Goal: Task Accomplishment & Management: Manage account settings

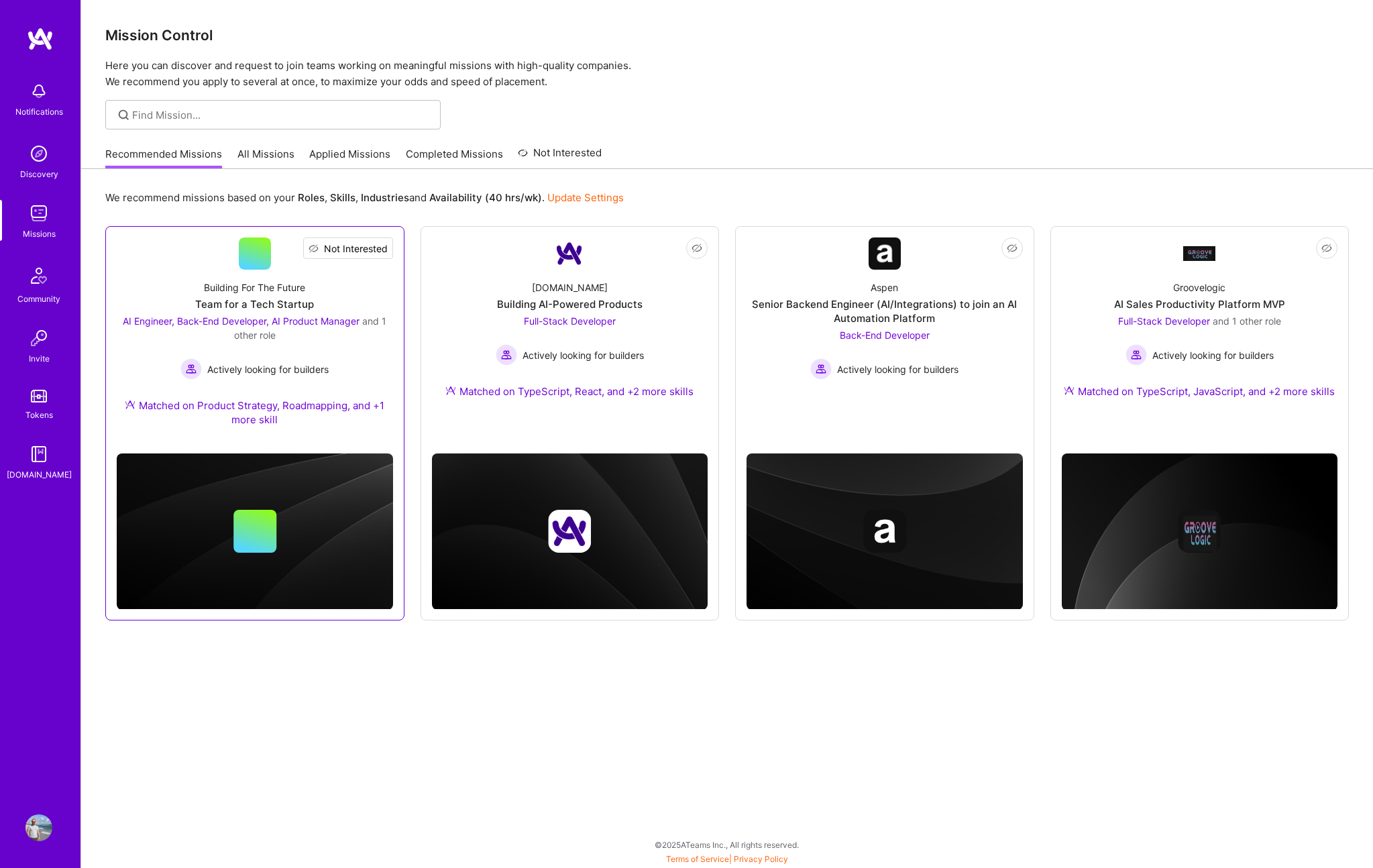
click at [385, 249] on span "Not Interested" at bounding box center [356, 248] width 64 height 14
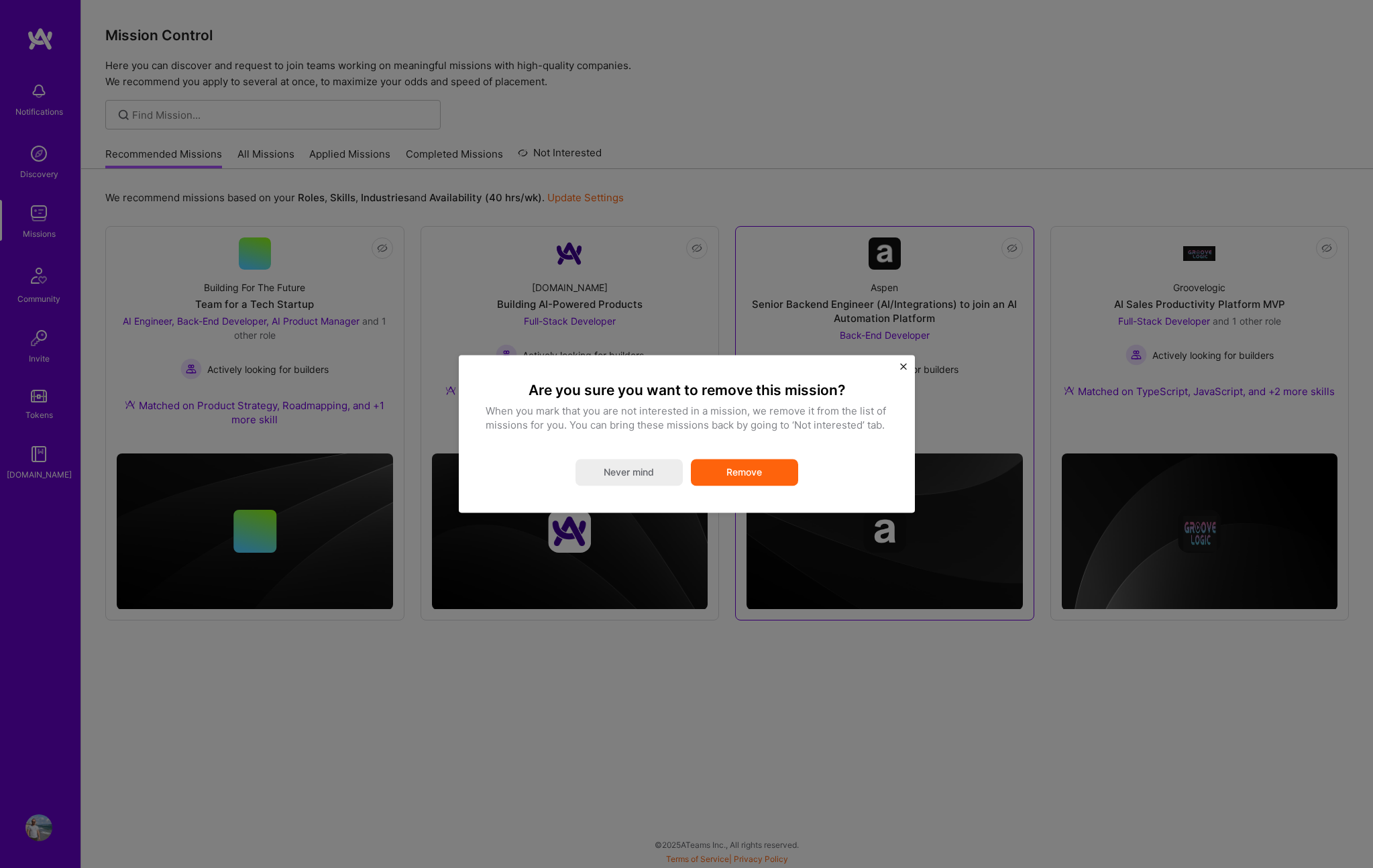
click at [741, 475] on button "Remove" at bounding box center [744, 472] width 107 height 27
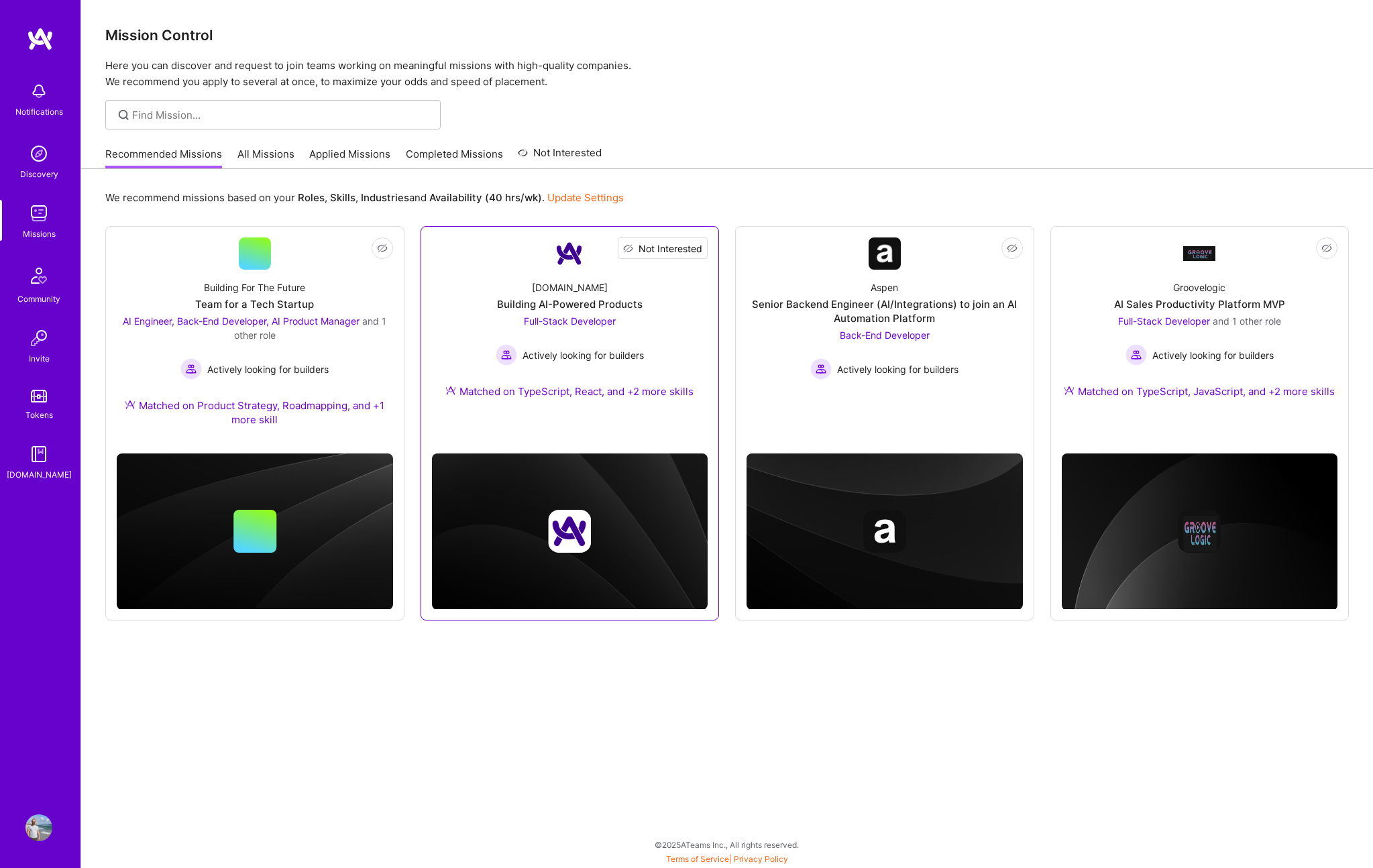
click at [690, 251] on span "Not Interested" at bounding box center [671, 248] width 64 height 14
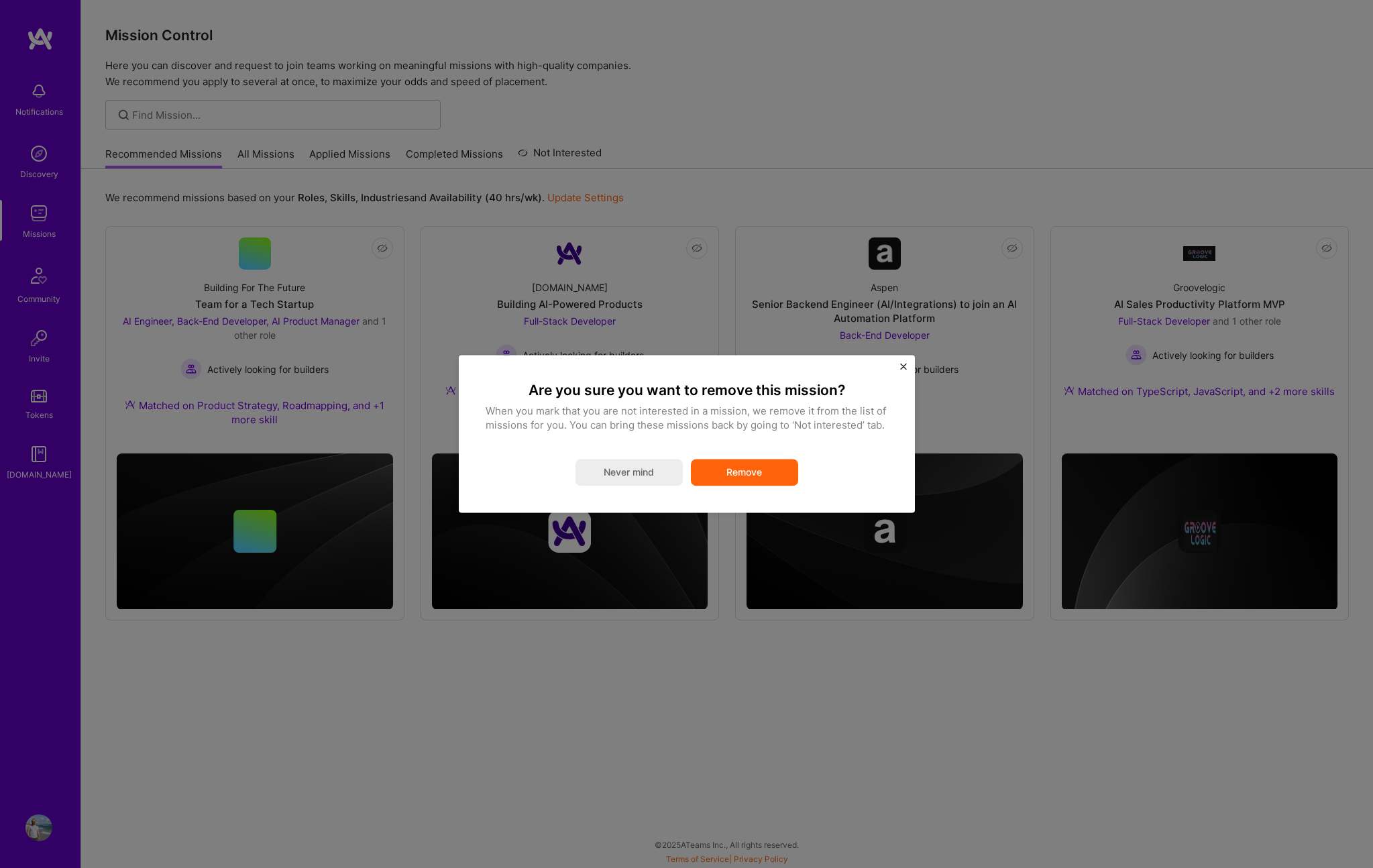
click at [723, 457] on div "Are you sure you want to remove this mission? When you mark that you are not in…" at bounding box center [686, 434] width 402 height 104
click at [724, 466] on button "Remove" at bounding box center [744, 472] width 107 height 27
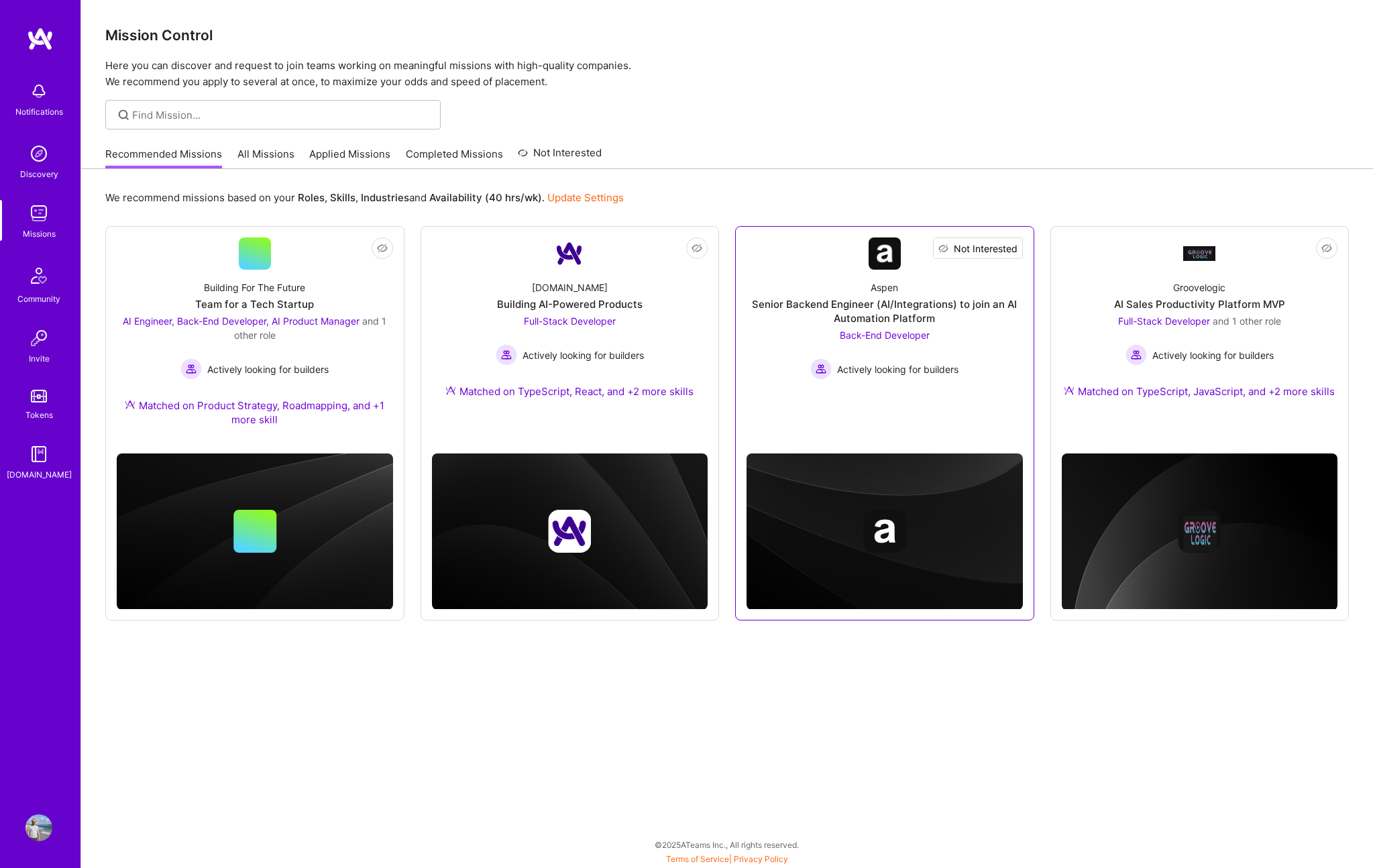
click at [1014, 248] on span "Not Interested" at bounding box center [986, 248] width 64 height 14
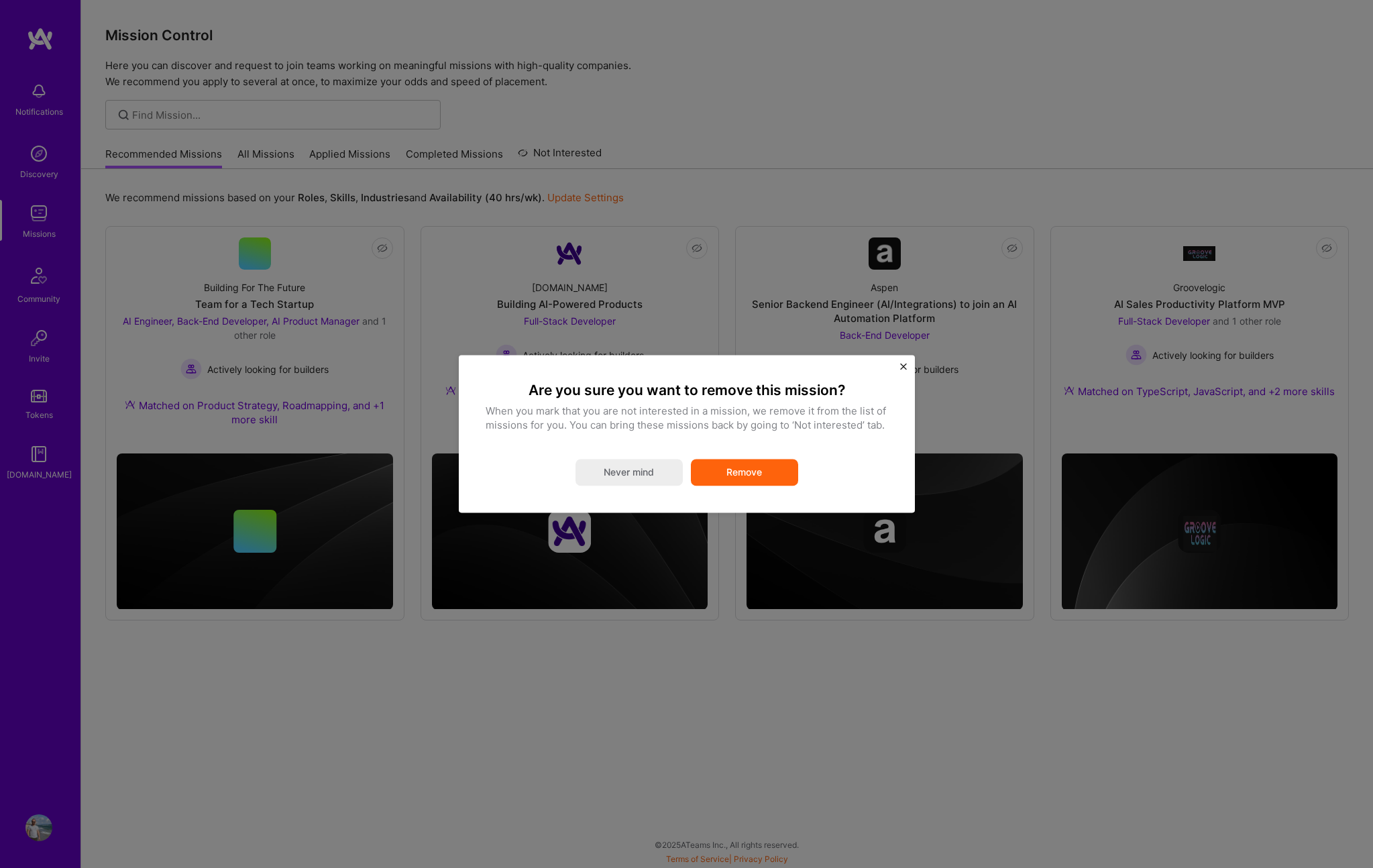
click at [769, 471] on button "Remove" at bounding box center [744, 472] width 107 height 27
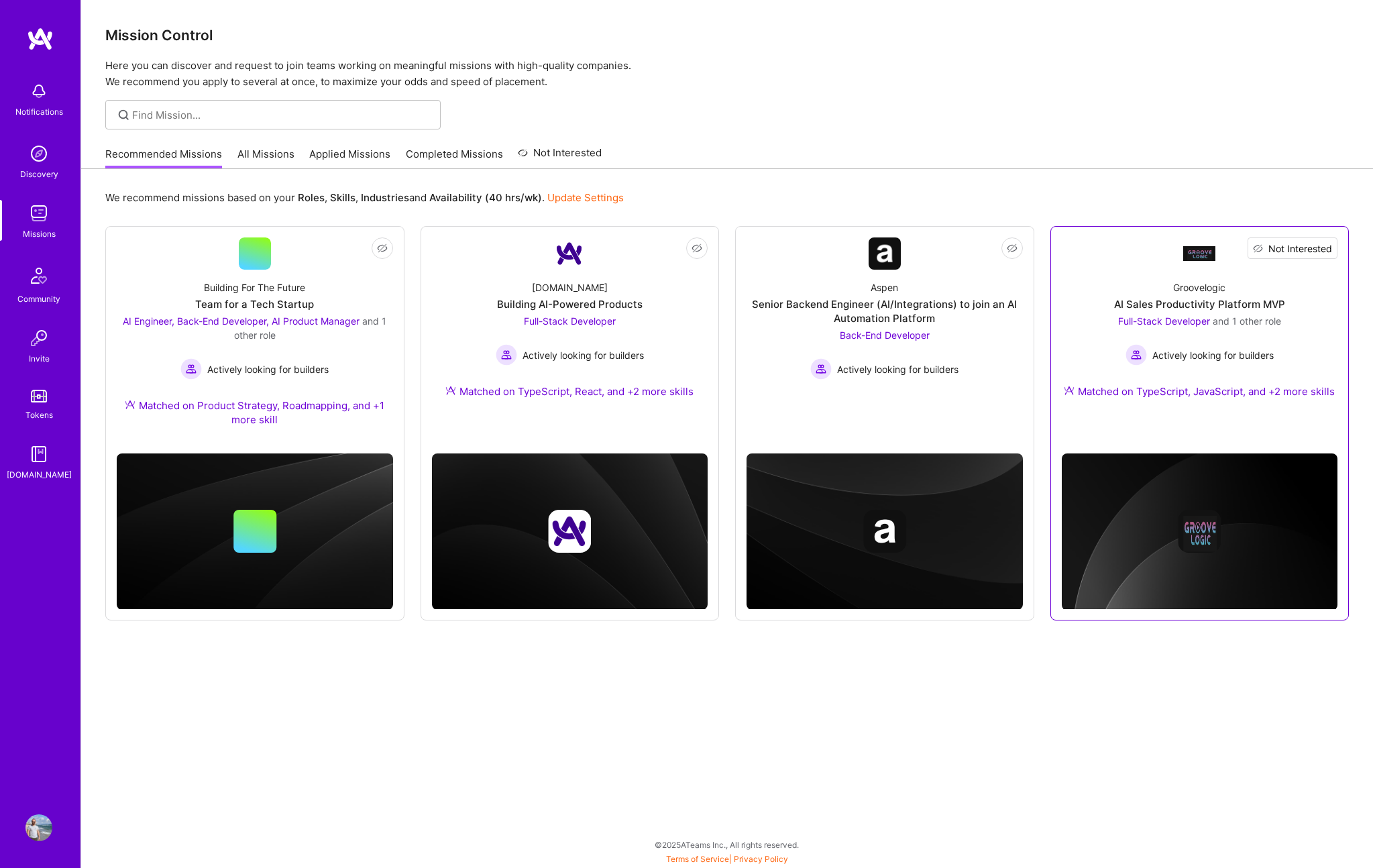
click at [1326, 247] on span "Not Interested" at bounding box center [1301, 248] width 64 height 14
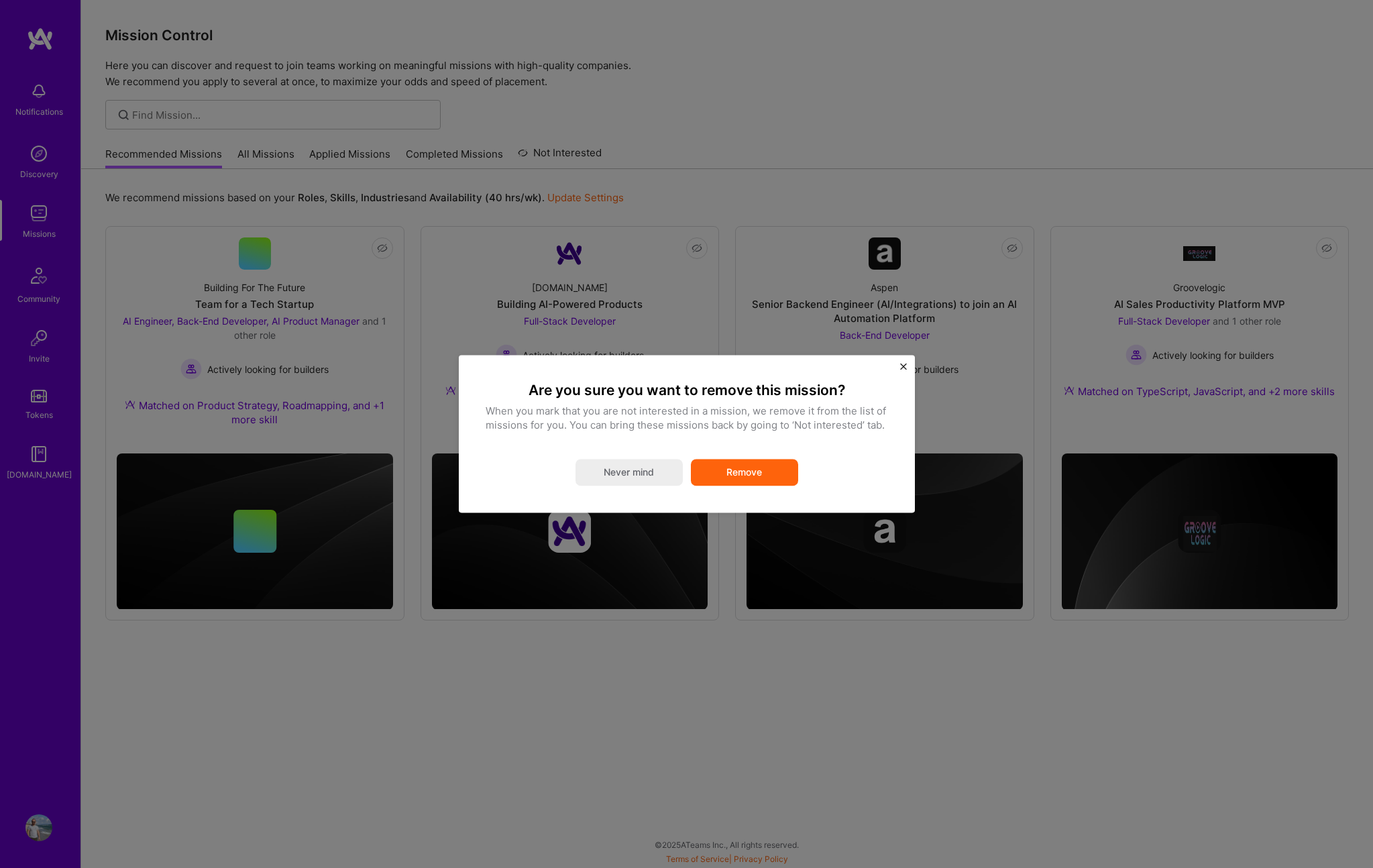
click at [775, 475] on button "Remove" at bounding box center [744, 472] width 107 height 27
